Goal: Information Seeking & Learning: Compare options

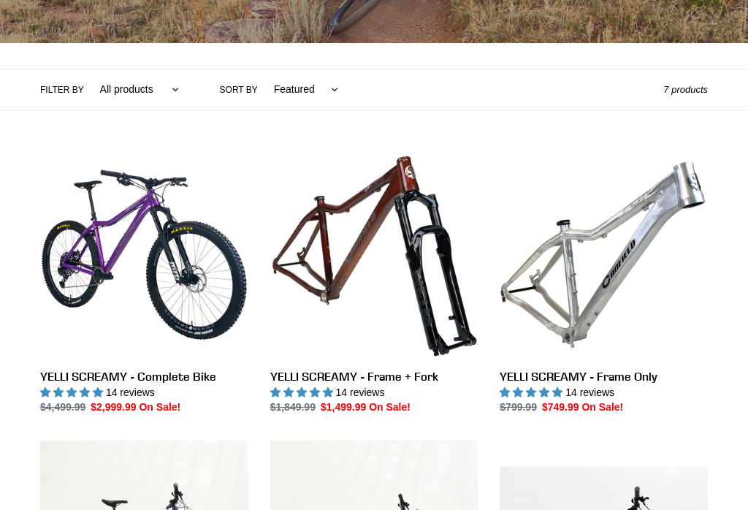
scroll to position [315, 0]
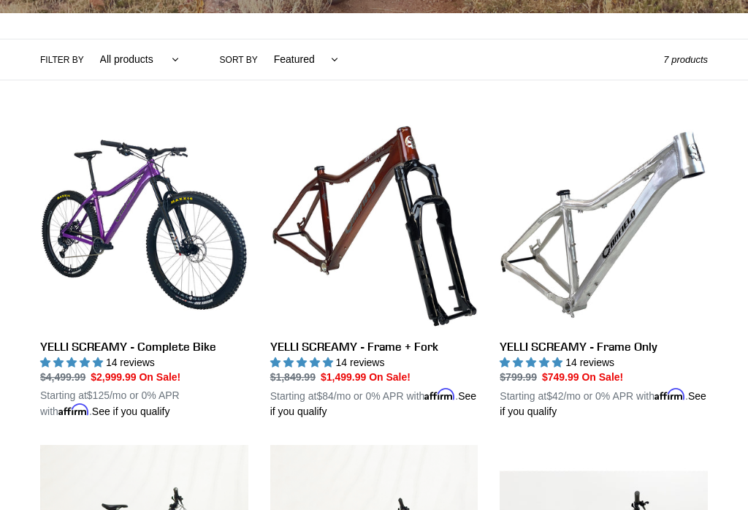
click at [564, 230] on link "YELLI SCREAMY - Frame Only" at bounding box center [604, 270] width 208 height 299
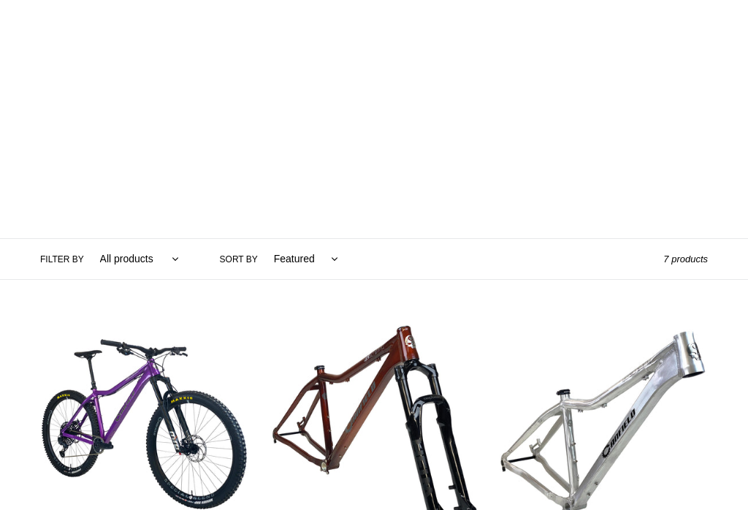
scroll to position [0, 0]
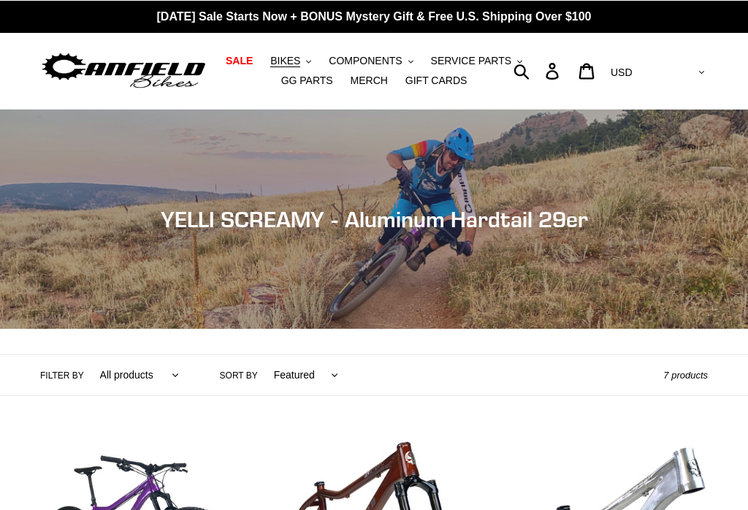
click at [289, 53] on button "BIKES .cls-1{fill:#231f20}" at bounding box center [291, 60] width 56 height 20
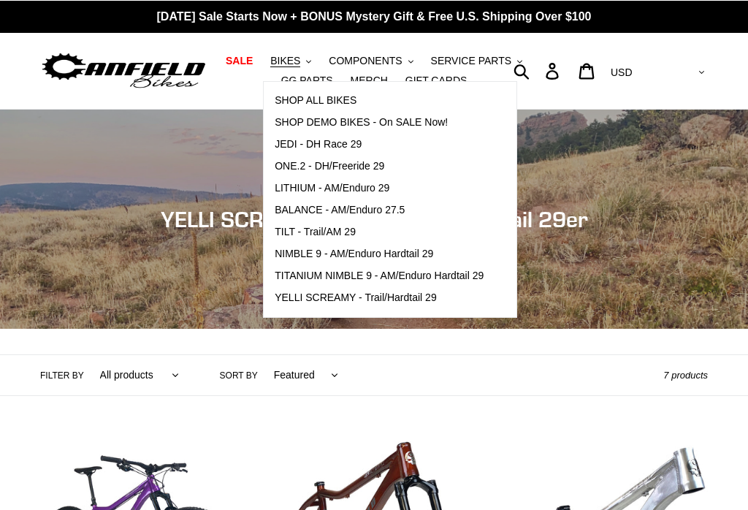
click at [312, 259] on span "NIMBLE 9 - AM/Enduro Hardtail 29" at bounding box center [354, 253] width 158 height 12
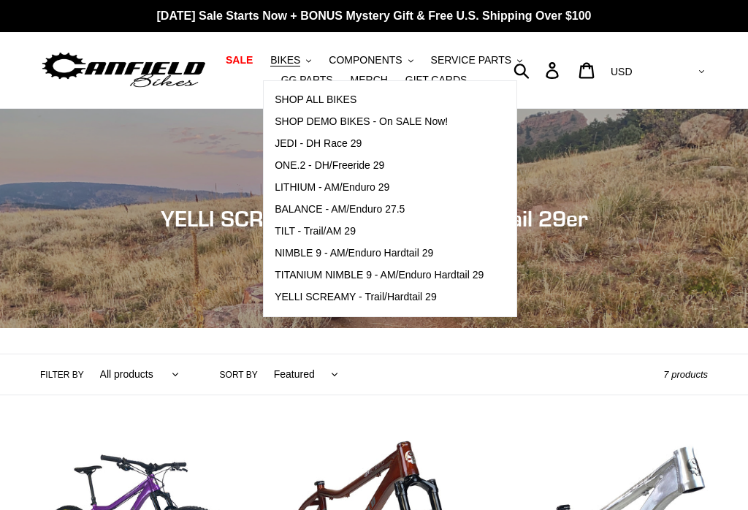
click at [307, 297] on span "YELLI SCREAMY - Trail/Hardtail 29" at bounding box center [356, 297] width 162 height 12
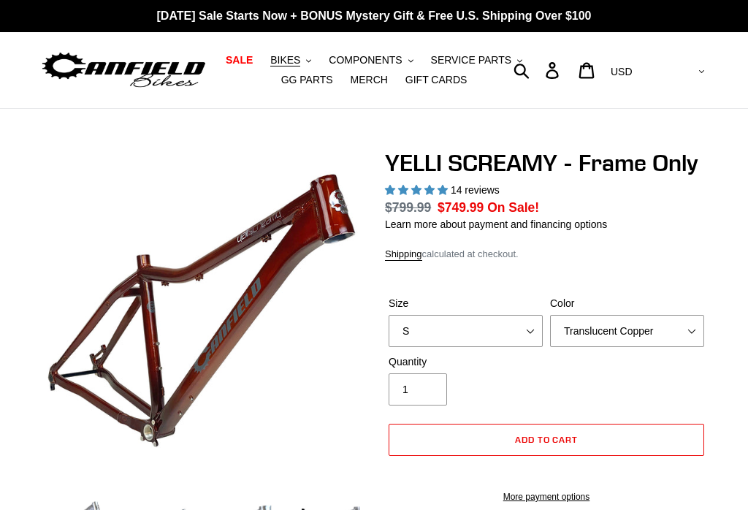
select select "highest-rating"
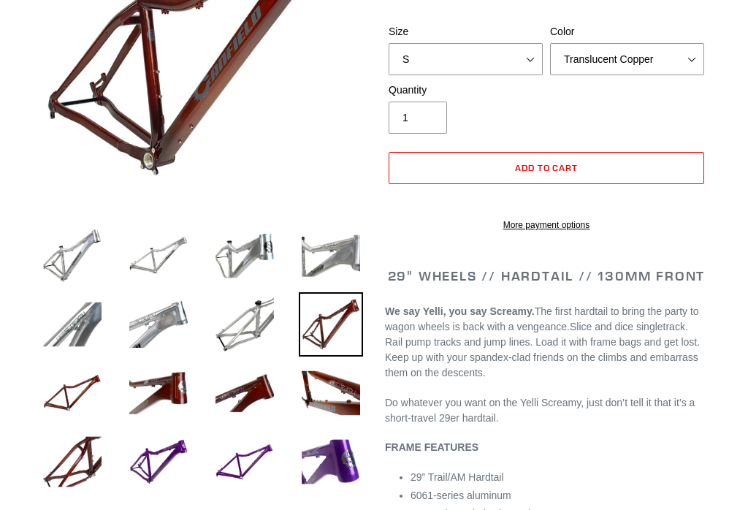
scroll to position [283, 0]
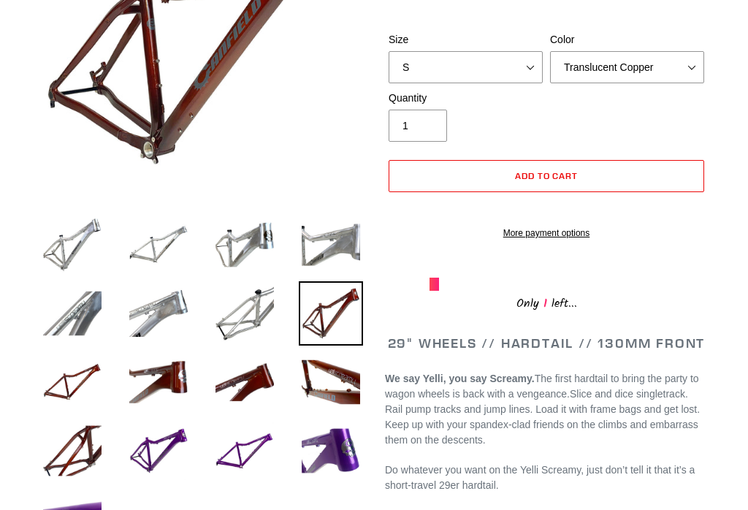
click at [71, 386] on img at bounding box center [72, 382] width 64 height 64
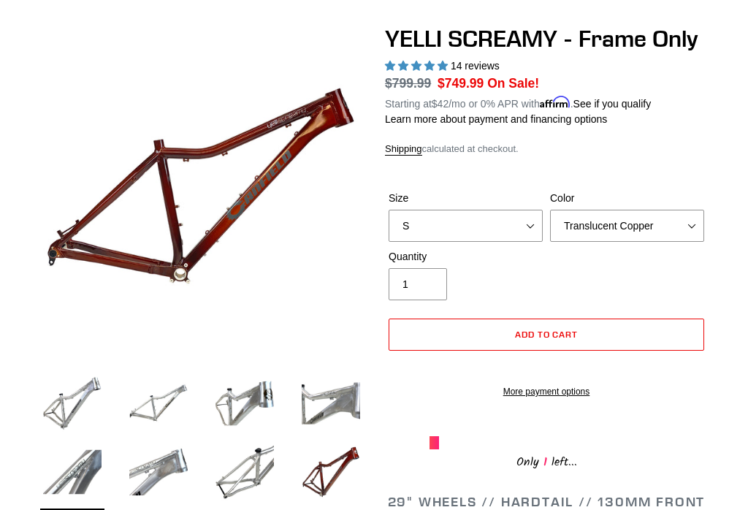
scroll to position [123, 0]
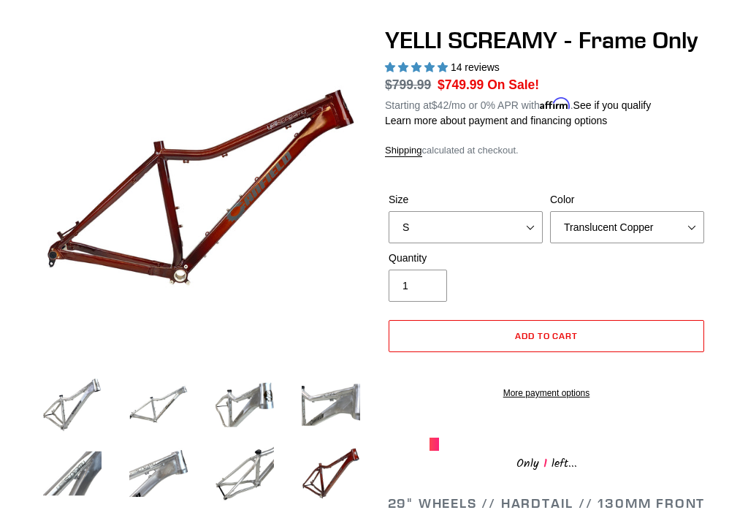
click at [253, 469] on img at bounding box center [245, 473] width 64 height 64
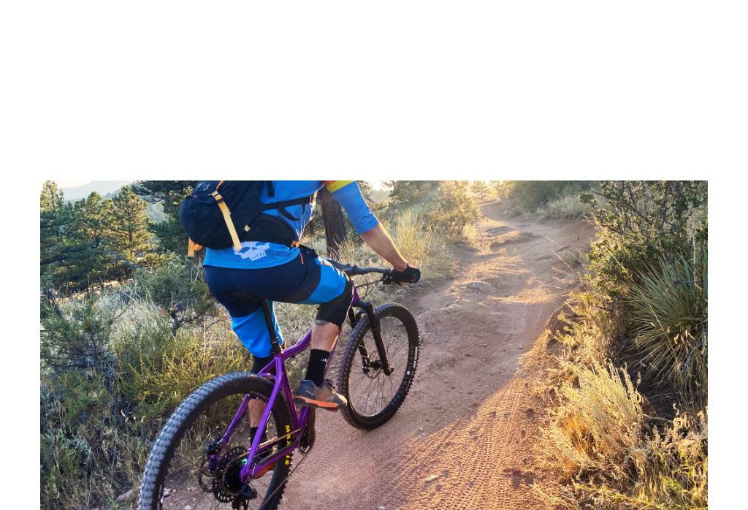
scroll to position [2056, 0]
